Goal: Information Seeking & Learning: Learn about a topic

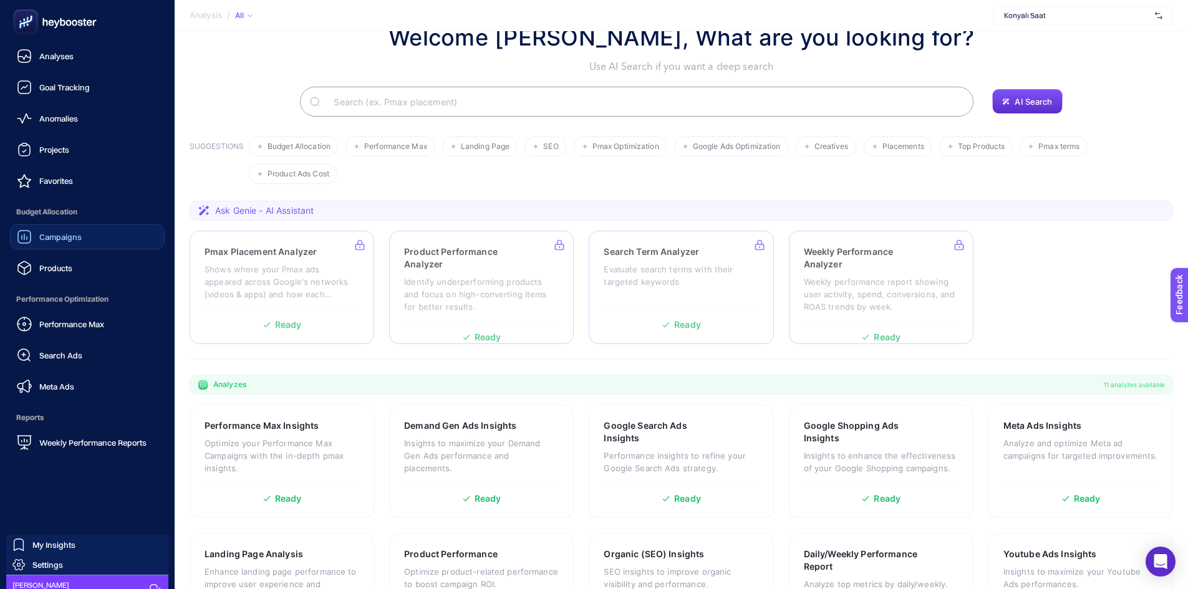
scroll to position [23, 0]
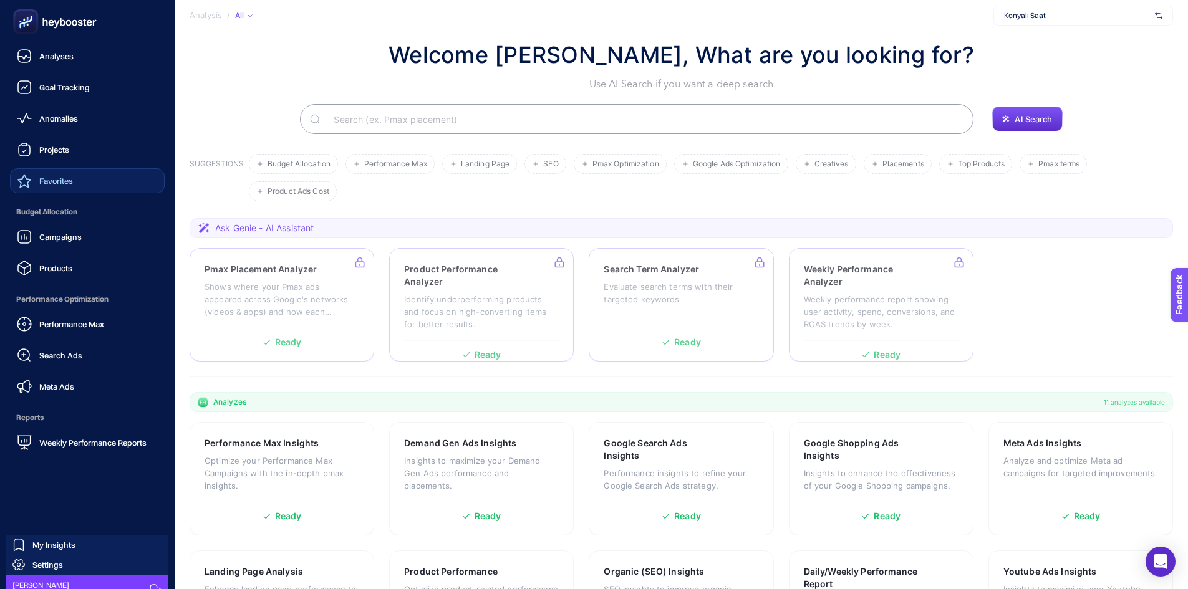
click at [87, 179] on link "Favorites" at bounding box center [87, 180] width 155 height 25
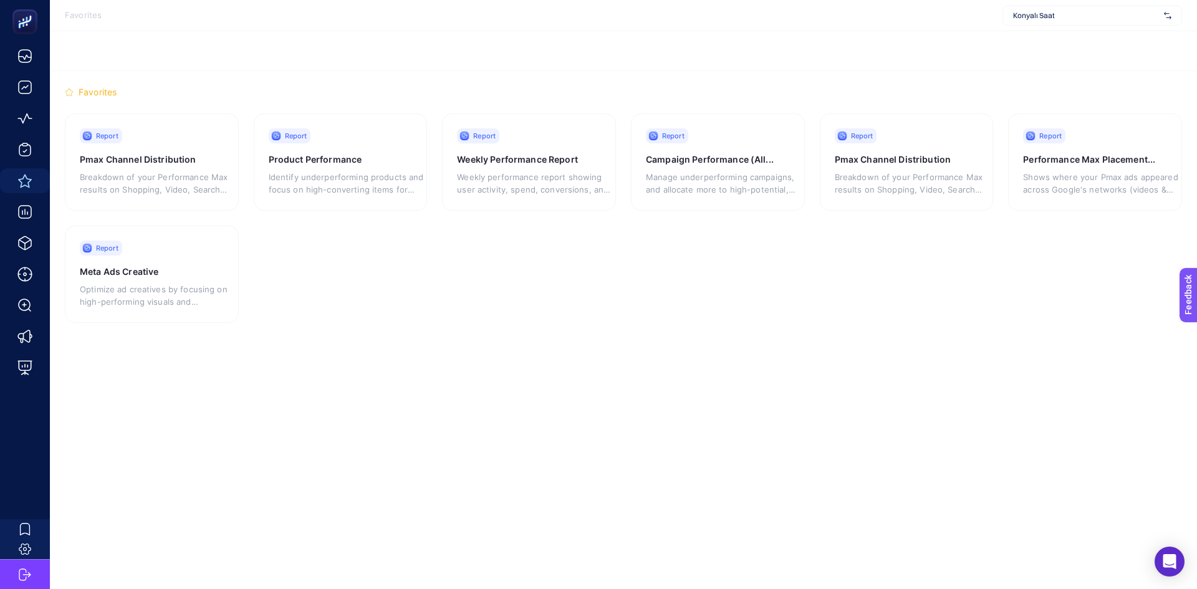
drag, startPoint x: 1067, startPoint y: 154, endPoint x: 540, endPoint y: 264, distance: 538.2
click at [633, 255] on section "Report Pmax Channel Distribution Breakdown of your Performance Max results on S…" at bounding box center [623, 218] width 1117 height 210
click at [180, 291] on p "Optimize ad creatives by focusing on high-performing visuals and messaging whil…" at bounding box center [157, 295] width 155 height 25
click at [195, 161] on h3 "Pmax Channel Distribution" at bounding box center [151, 159] width 142 height 12
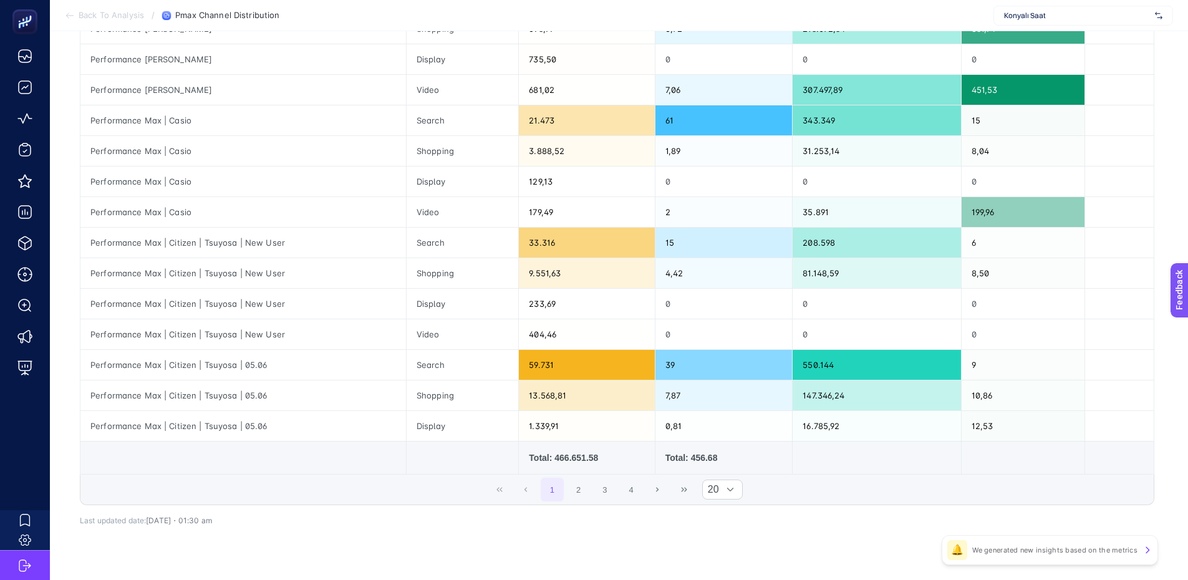
scroll to position [426, 0]
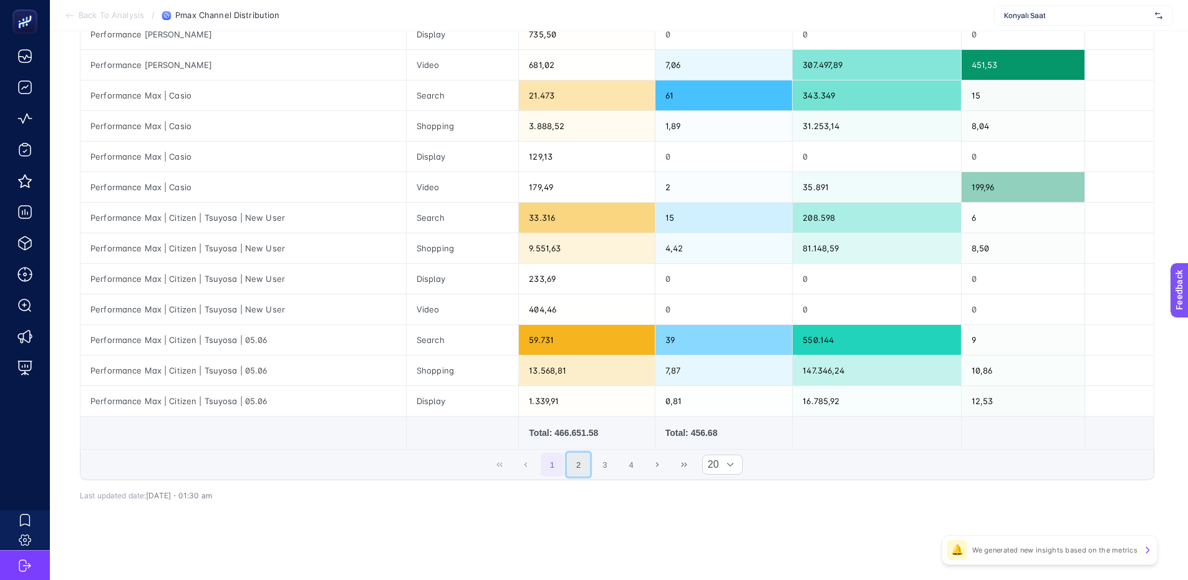
click at [590, 472] on button "2" at bounding box center [579, 465] width 24 height 24
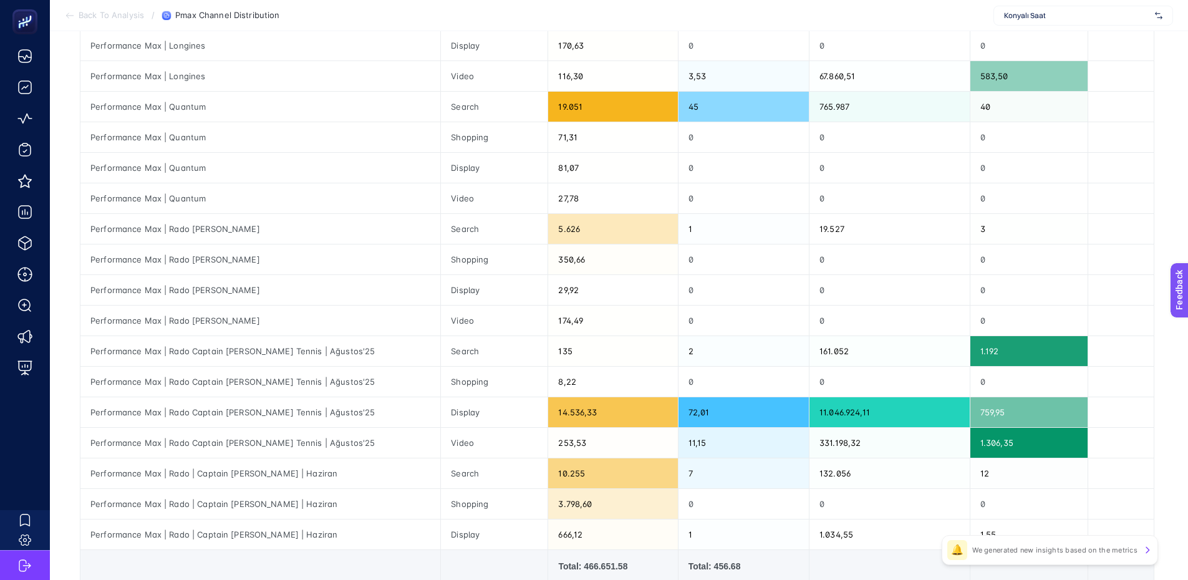
scroll to position [364, 0]
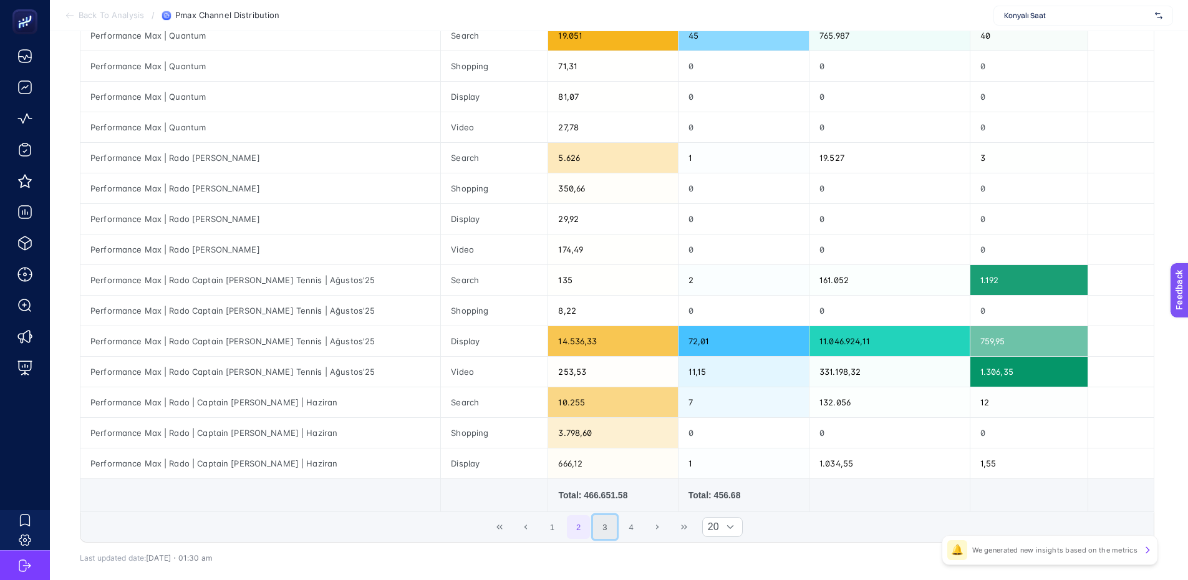
click at [607, 524] on button "3" at bounding box center [605, 527] width 24 height 24
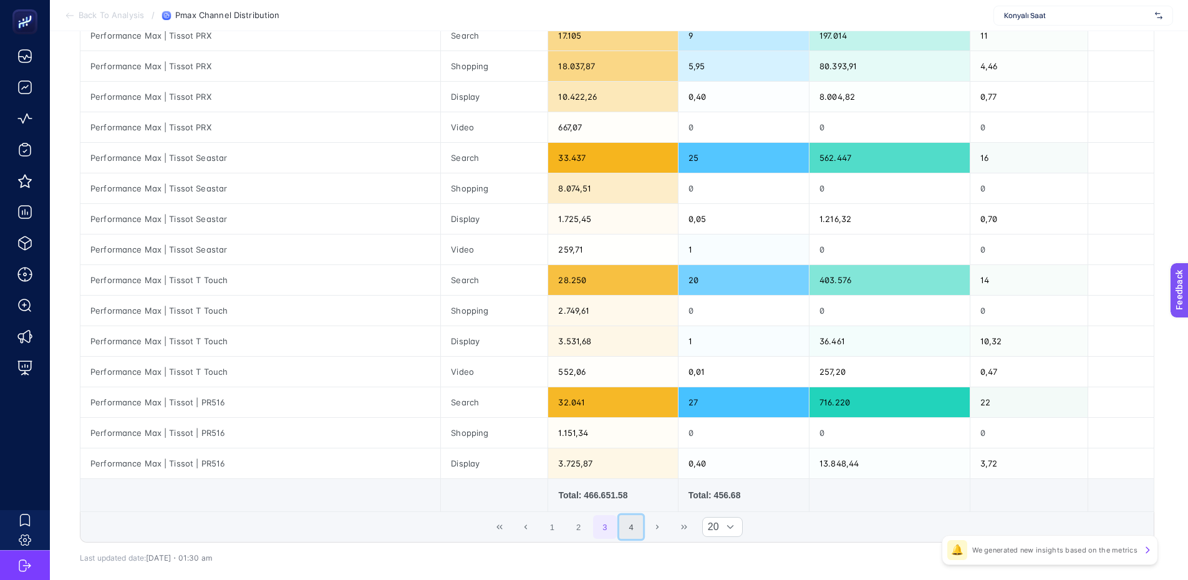
click at [635, 524] on button "4" at bounding box center [631, 527] width 24 height 24
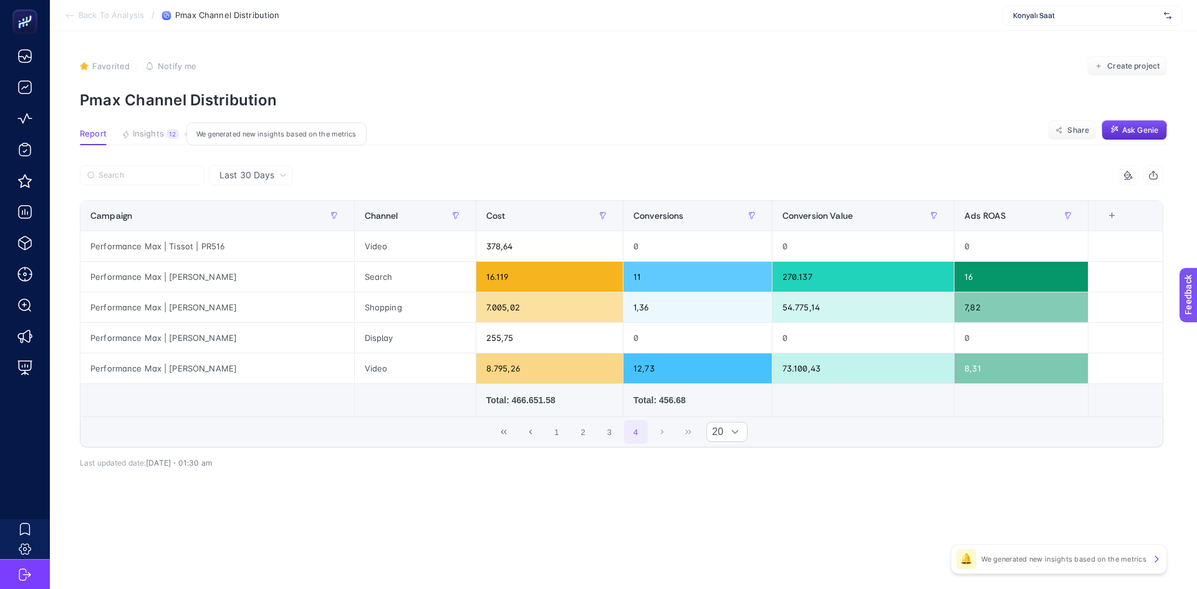
click at [160, 135] on span "Insights" at bounding box center [148, 134] width 31 height 10
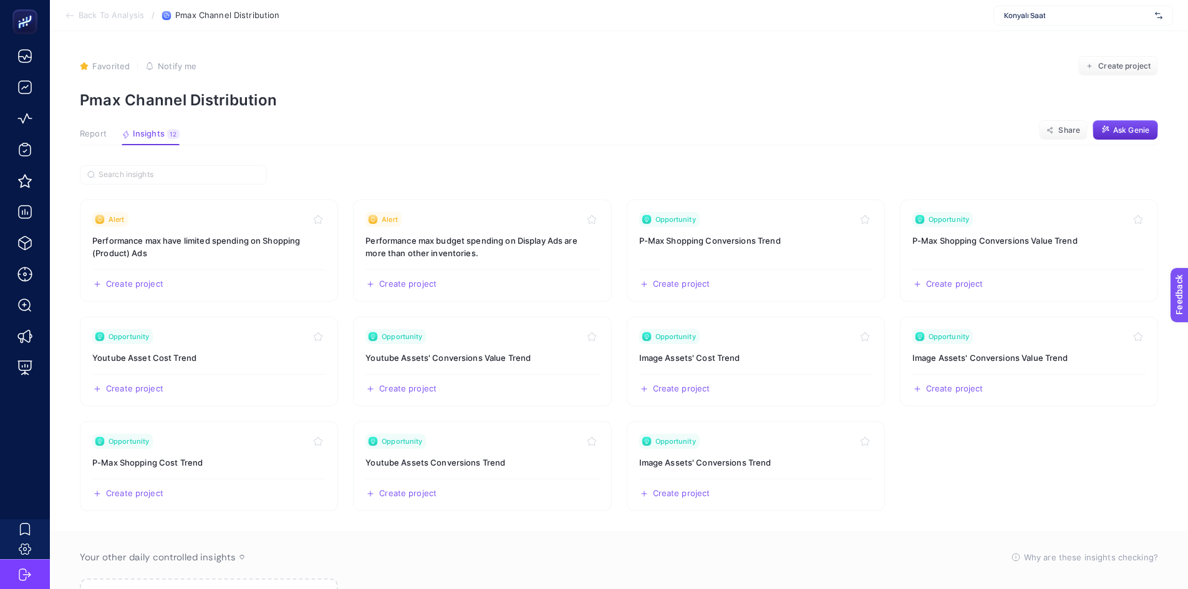
click at [98, 129] on span "Report" at bounding box center [93, 134] width 27 height 10
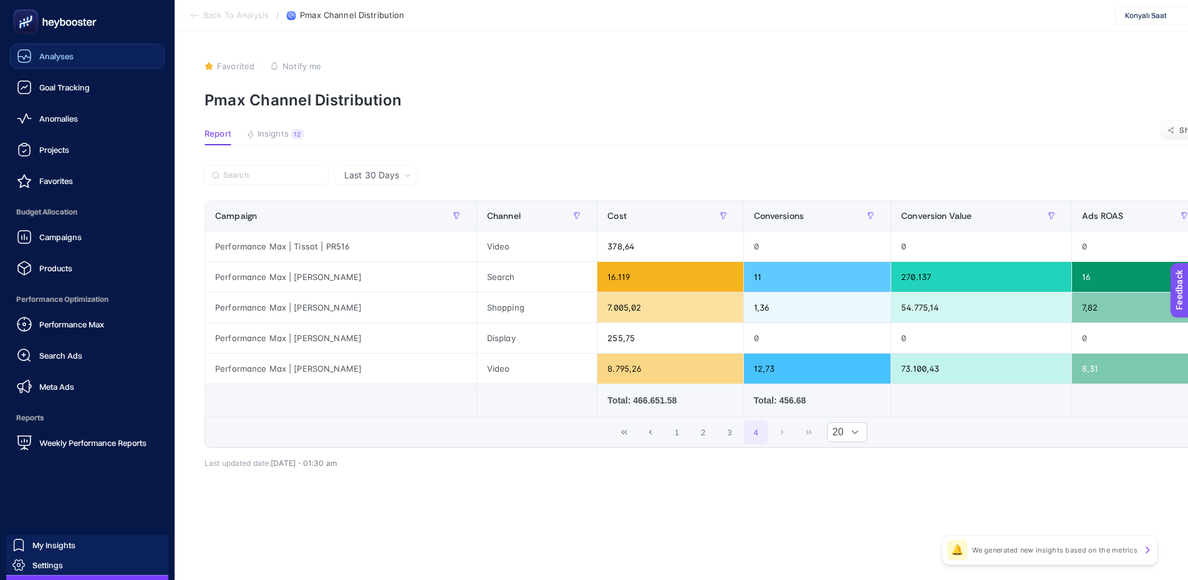
click at [58, 56] on span "Analyses" at bounding box center [56, 56] width 34 height 10
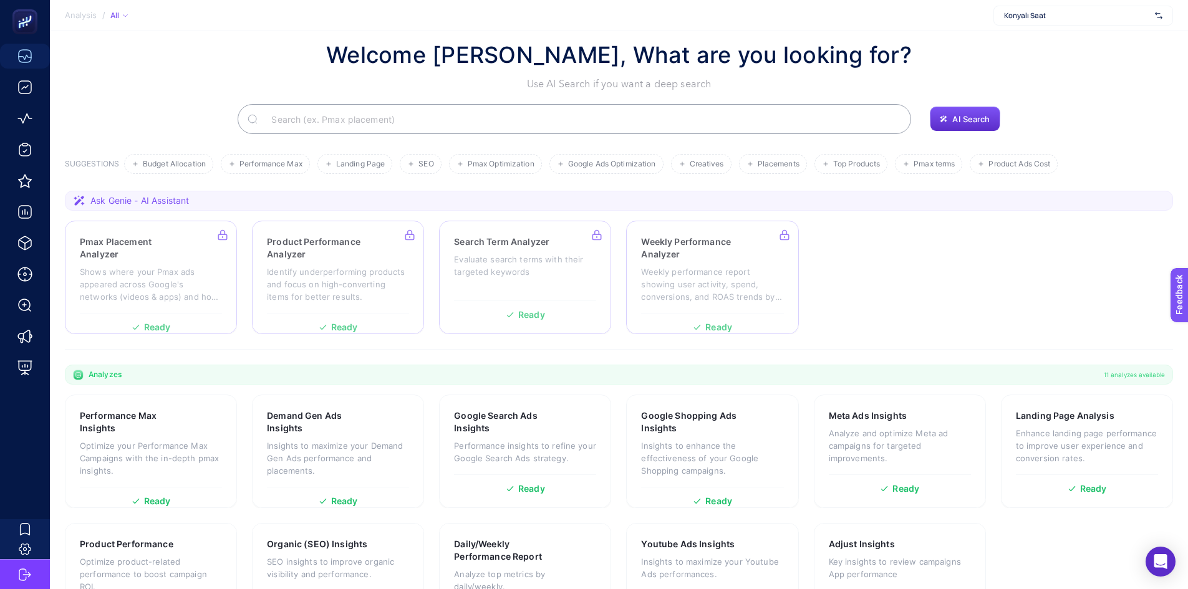
scroll to position [85, 0]
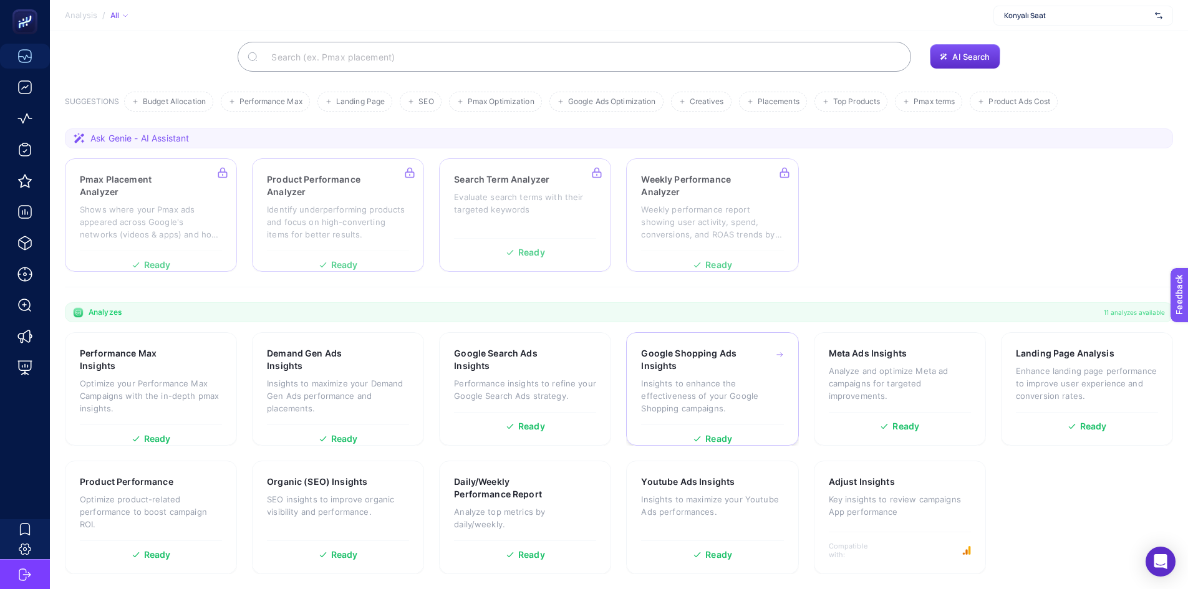
click at [664, 363] on h3 "Google Shopping Ads Insights" at bounding box center [693, 359] width 105 height 25
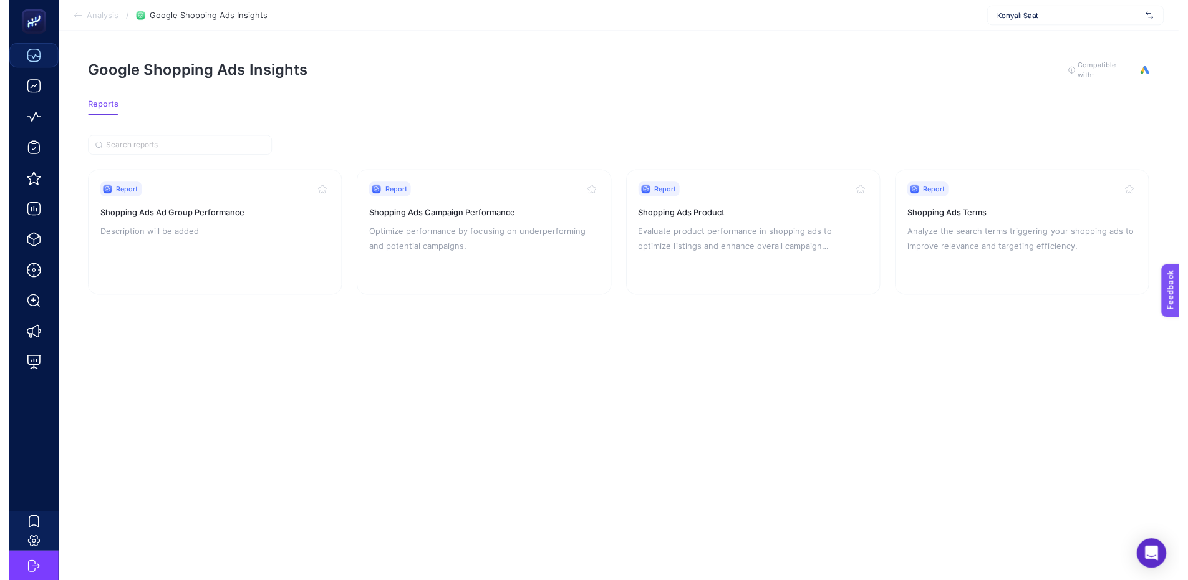
scroll to position [9, 0]
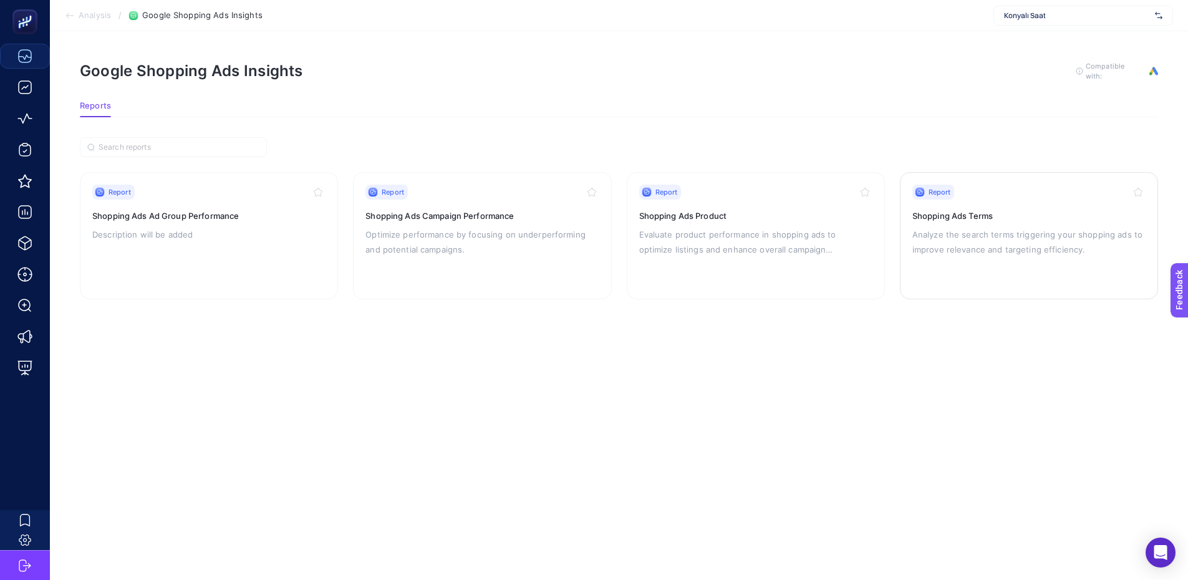
click at [1068, 241] on p "Analyze the search terms triggering your shopping ads to improve relevance and …" at bounding box center [1028, 242] width 233 height 30
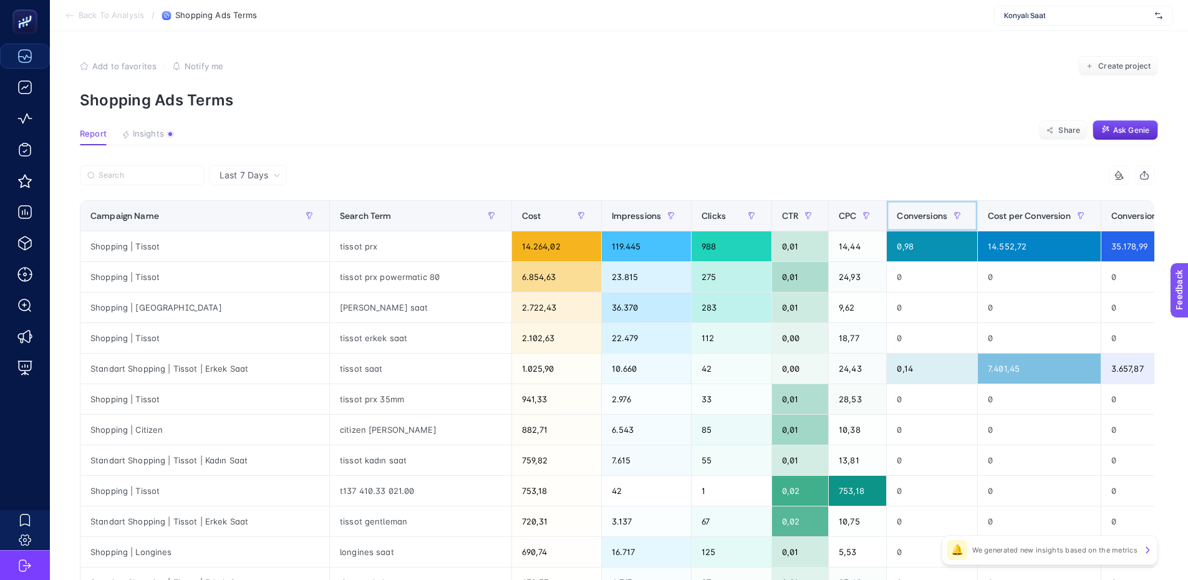
click at [897, 216] on span "Conversions" at bounding box center [922, 216] width 51 height 10
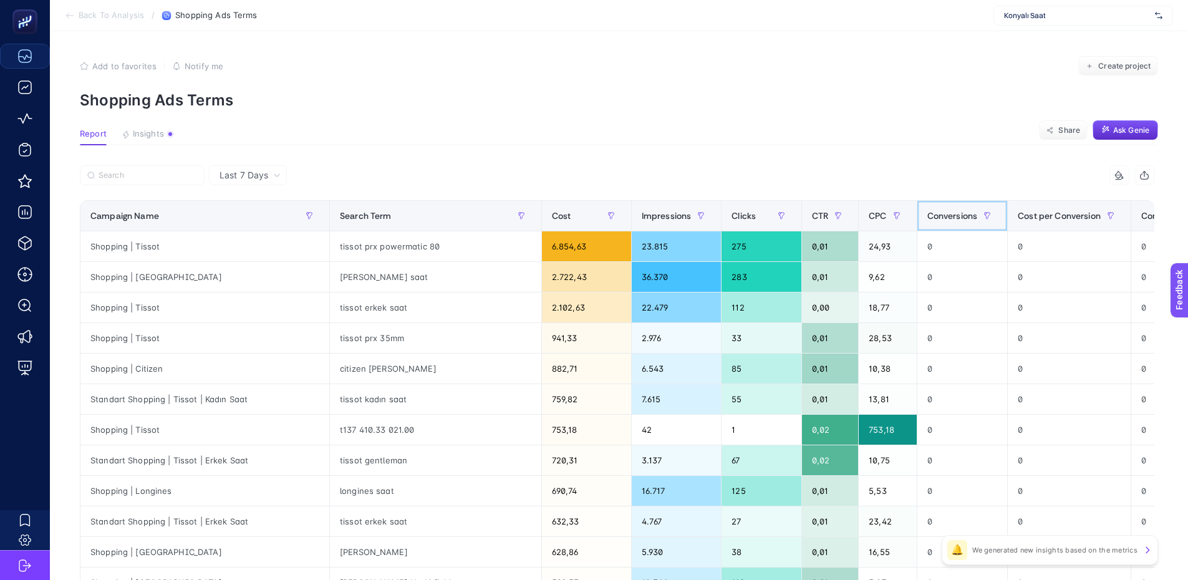
drag, startPoint x: 906, startPoint y: 213, endPoint x: 894, endPoint y: 214, distance: 11.9
click at [927, 213] on span "Conversions" at bounding box center [952, 216] width 51 height 10
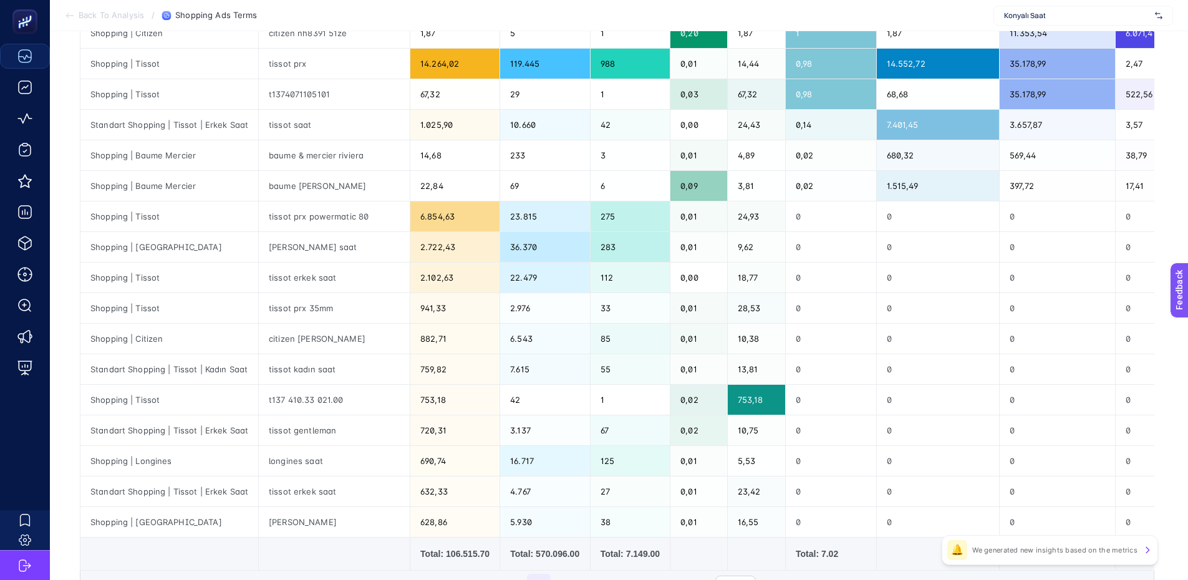
scroll to position [312, 0]
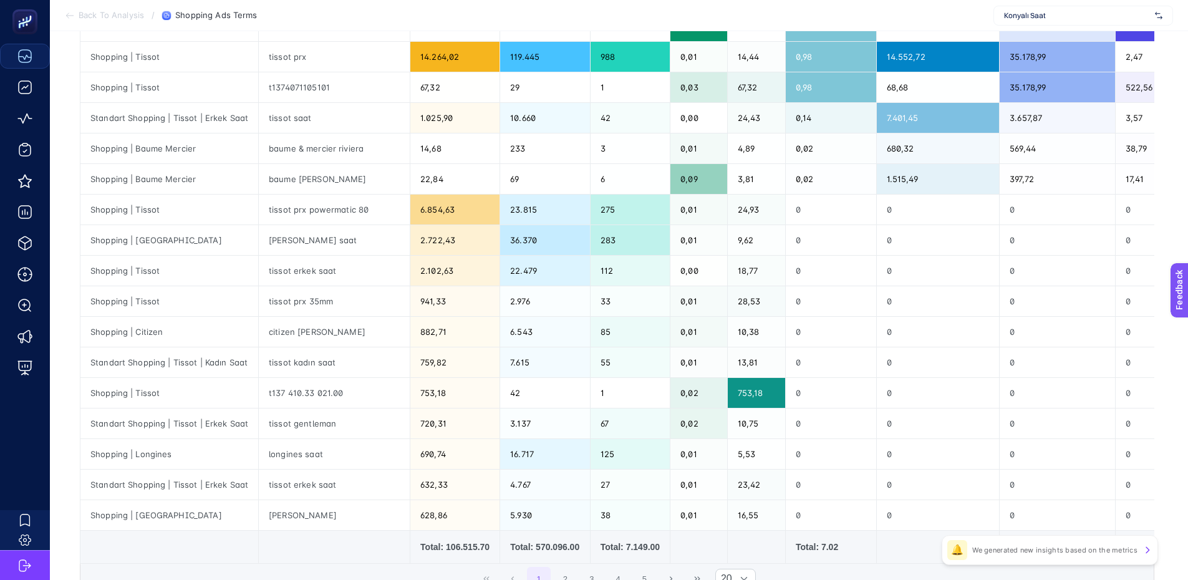
click at [97, 13] on span "Back To Analysis" at bounding box center [111, 16] width 65 height 10
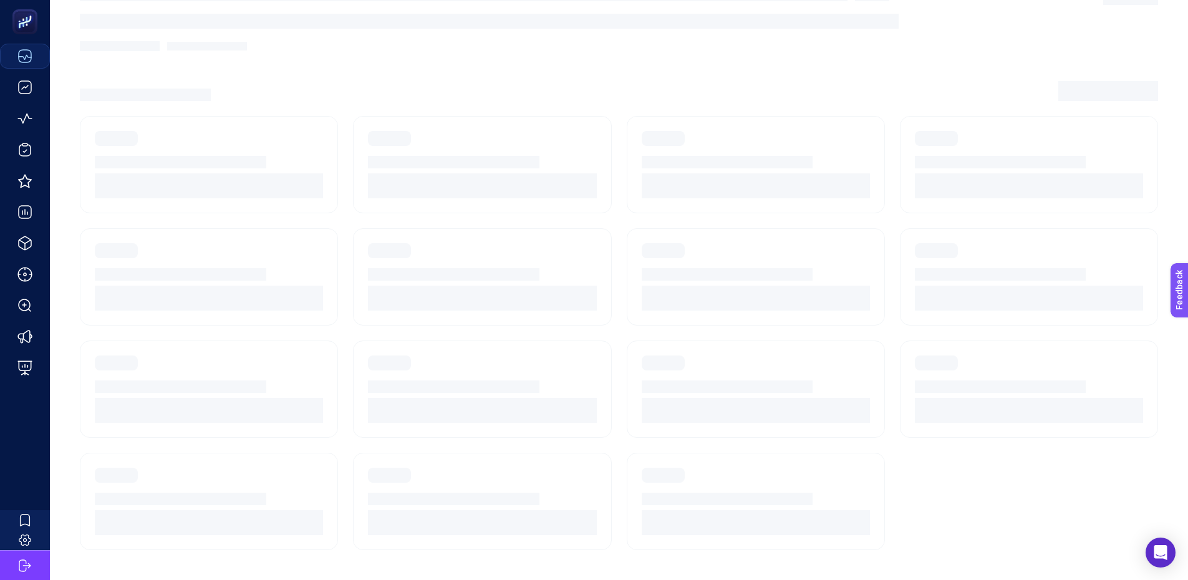
scroll to position [9, 0]
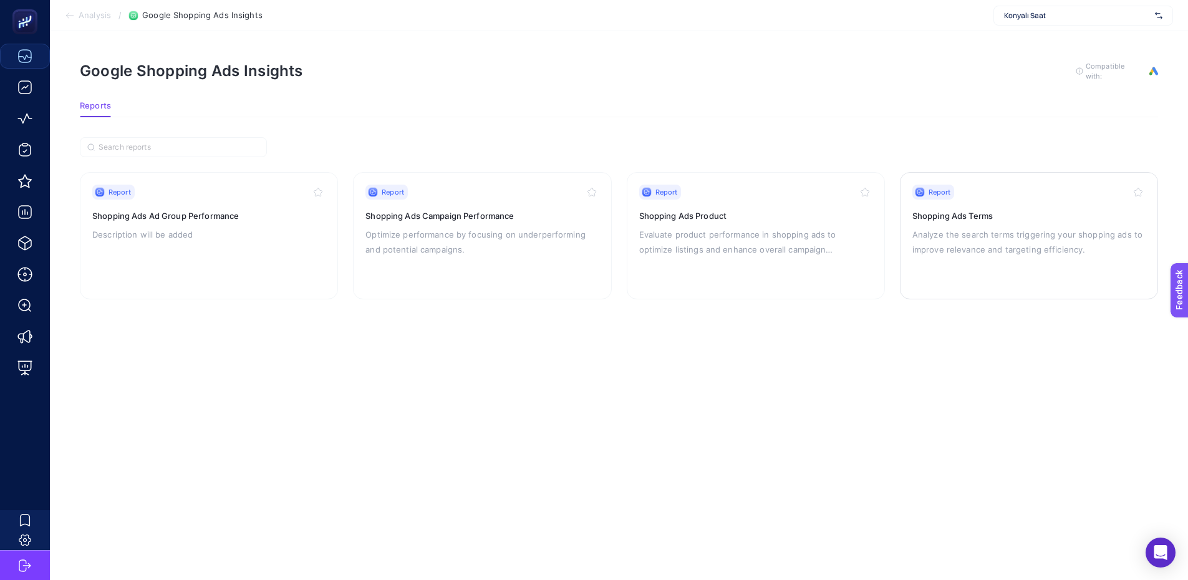
click at [1132, 185] on button "button" at bounding box center [1137, 192] width 15 height 15
click at [736, 210] on h3 "Shopping Ads Product" at bounding box center [755, 216] width 233 height 12
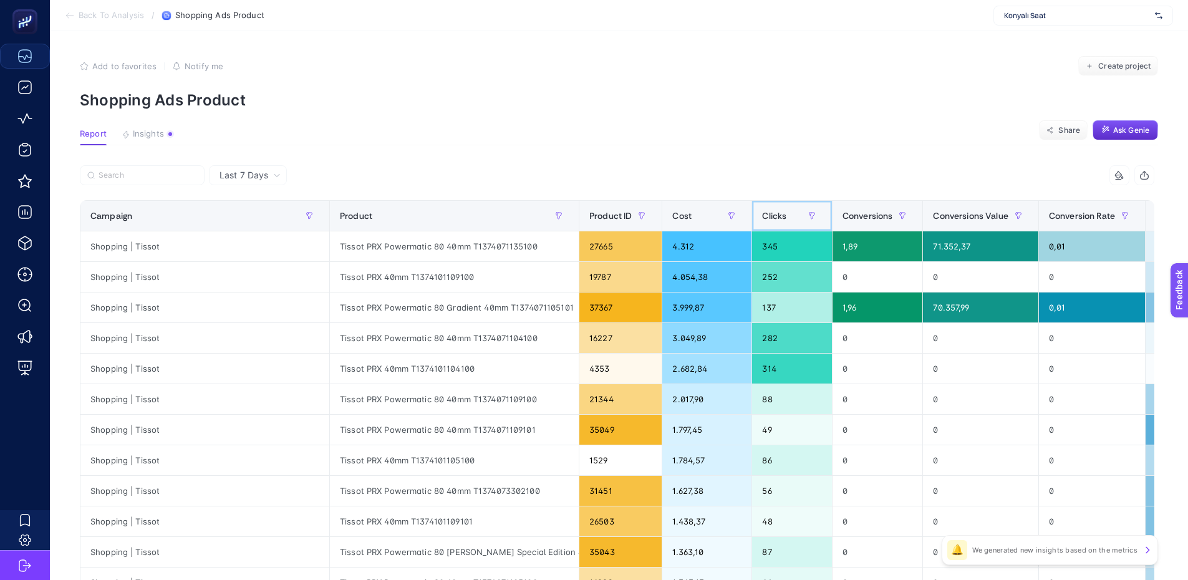
click at [762, 219] on span "Clicks" at bounding box center [774, 216] width 24 height 10
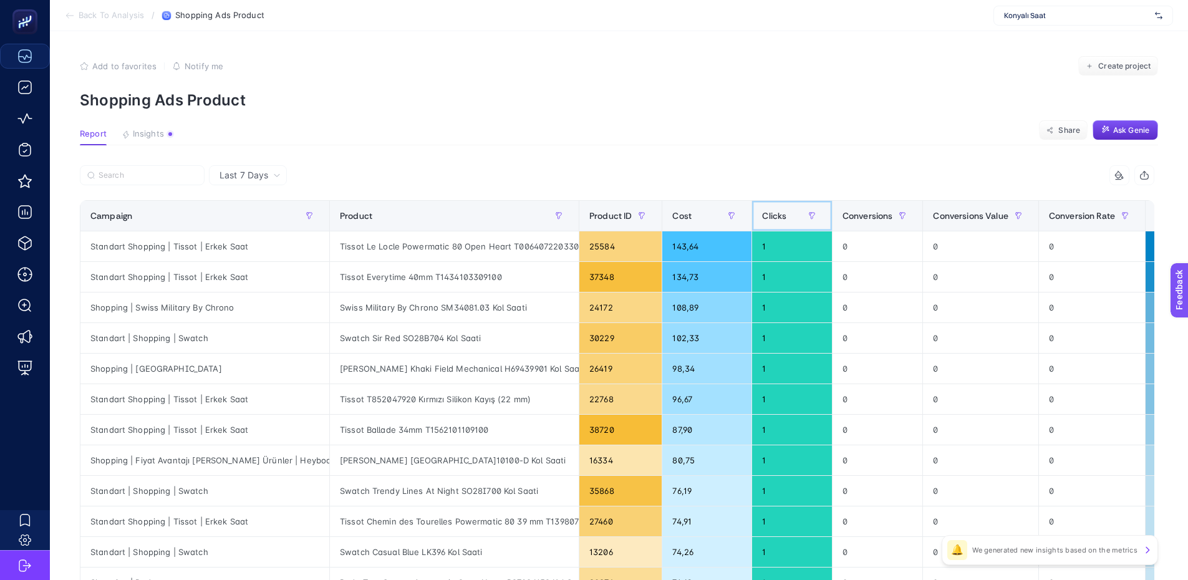
click at [762, 219] on span "Clicks" at bounding box center [774, 216] width 24 height 10
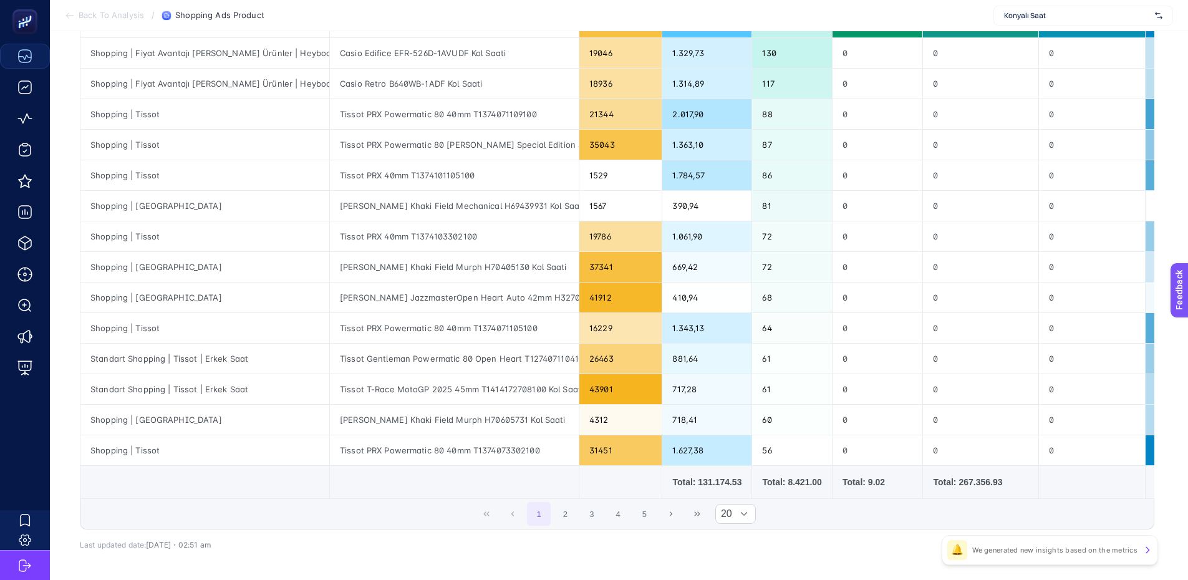
scroll to position [431, 0]
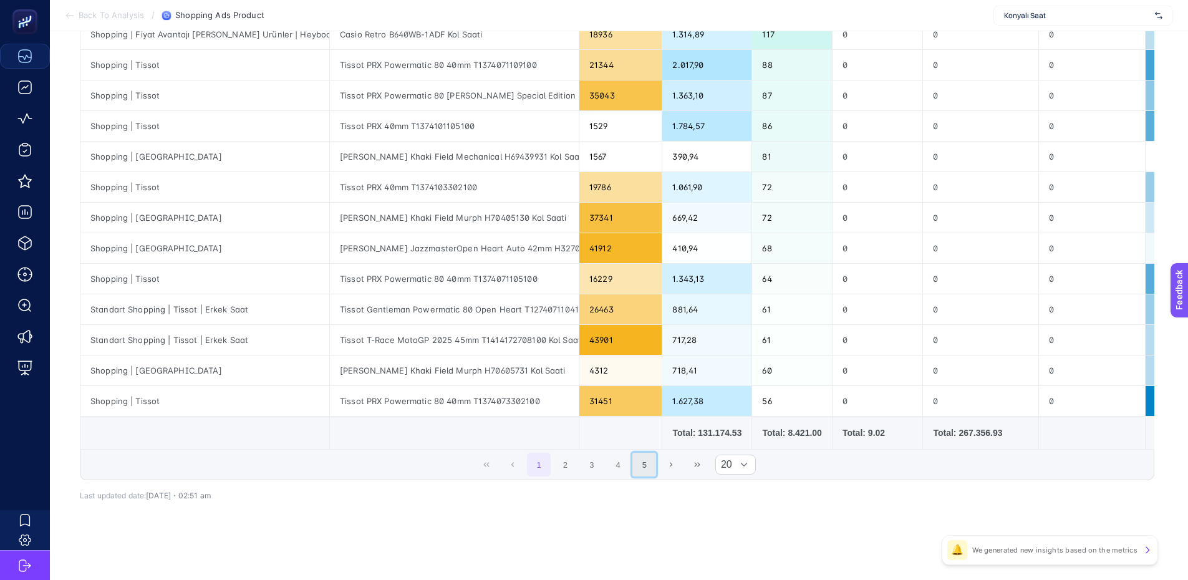
click at [652, 466] on button "5" at bounding box center [644, 465] width 24 height 24
